Goal: Information Seeking & Learning: Learn about a topic

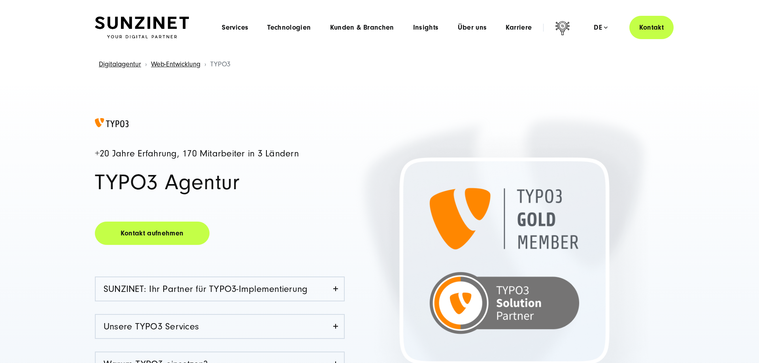
click at [529, 333] on button "Alle ablehnen" at bounding box center [523, 330] width 61 height 18
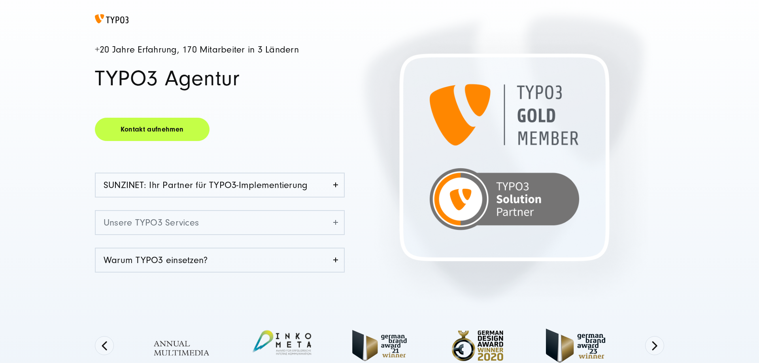
scroll to position [121, 0]
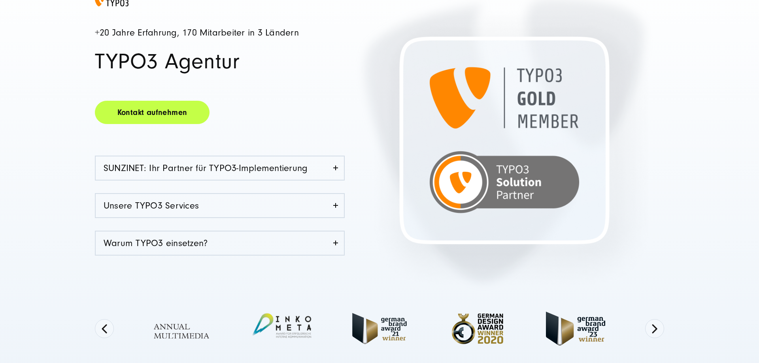
click at [174, 116] on link "Kontakt aufnehmen" at bounding box center [152, 112] width 115 height 23
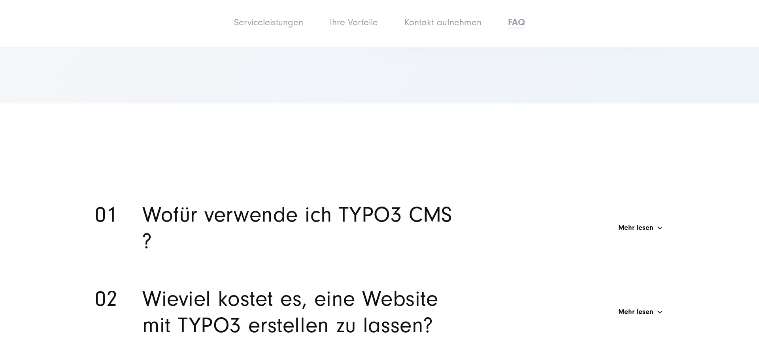
scroll to position [4984, 0]
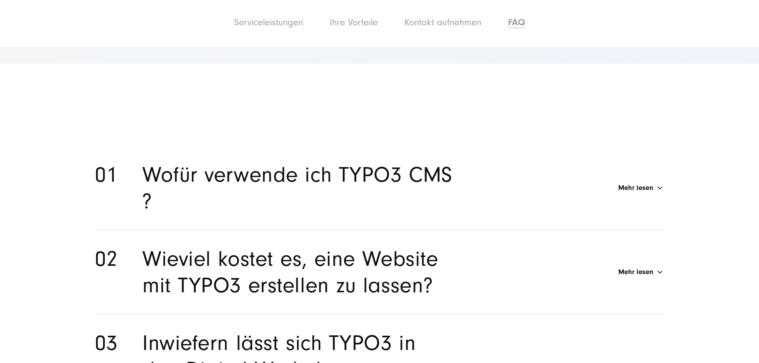
click at [628, 175] on div "Wofür verwende ich TYPO3 CMS ? Mehr lesen" at bounding box center [403, 188] width 522 height 53
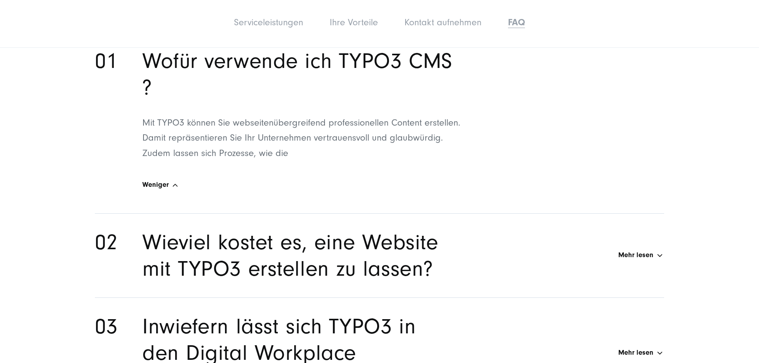
scroll to position [5105, 0]
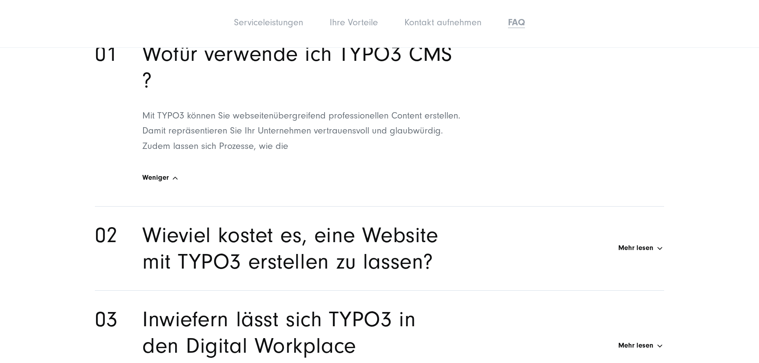
click at [632, 236] on div "Wieviel kostet es, eine Website mit TYPO3 erstellen zu lassen? Mehr lesen" at bounding box center [403, 248] width 522 height 53
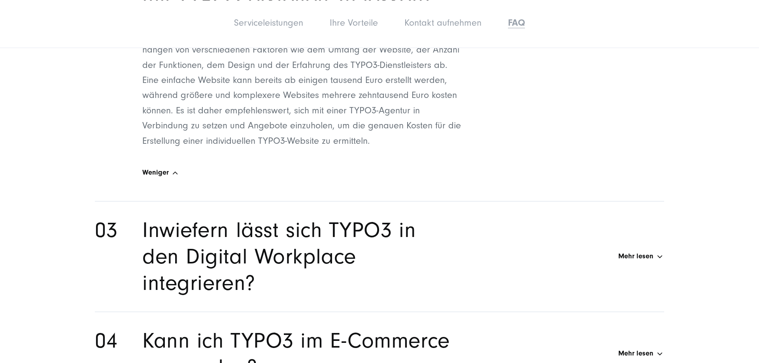
scroll to position [5307, 0]
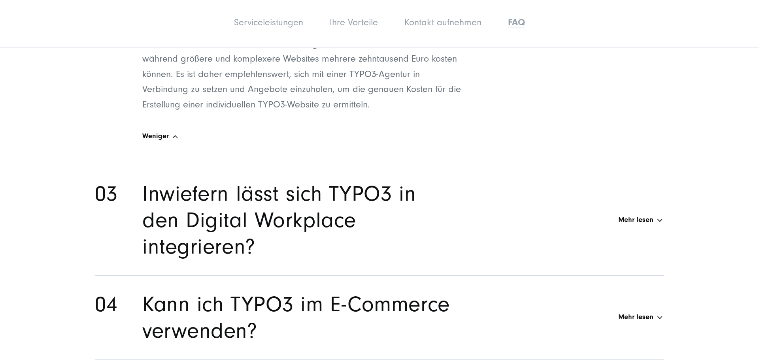
click at [650, 209] on div "Inwiefern lässt sich TYPO3 in den Digital Workplace integrieren? Mehr lesen" at bounding box center [403, 220] width 522 height 79
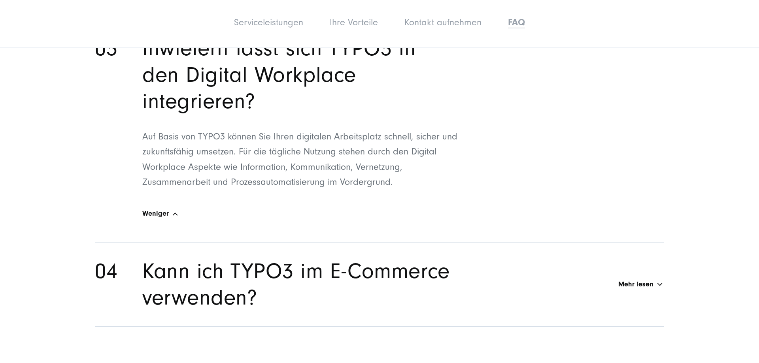
scroll to position [5345, 0]
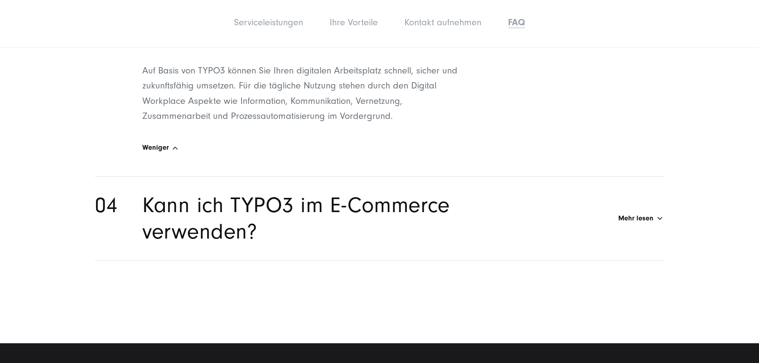
click at [659, 205] on div "Kann ich TYPO3 im E-Commerce verwenden? Mehr lesen" at bounding box center [403, 218] width 522 height 53
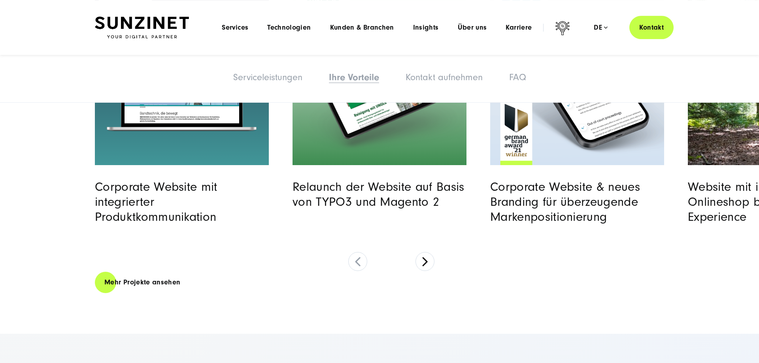
scroll to position [4176, 0]
